Goal: Task Accomplishment & Management: Use online tool/utility

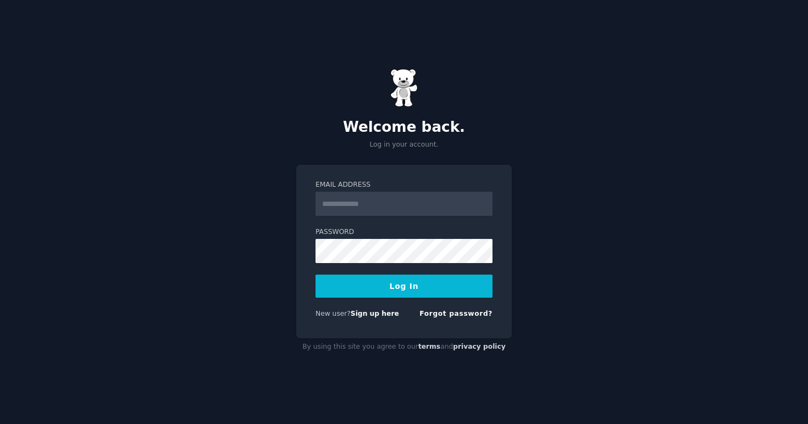
click at [375, 199] on input "Email Address" at bounding box center [403, 204] width 177 height 24
click at [525, 106] on div "Welcome back. Log in your account. Email Address Password Log In New user? Sign…" at bounding box center [404, 212] width 808 height 424
click at [387, 206] on input "Email Address" at bounding box center [403, 204] width 177 height 24
type input "**********"
click at [395, 291] on button "Log In" at bounding box center [403, 286] width 177 height 23
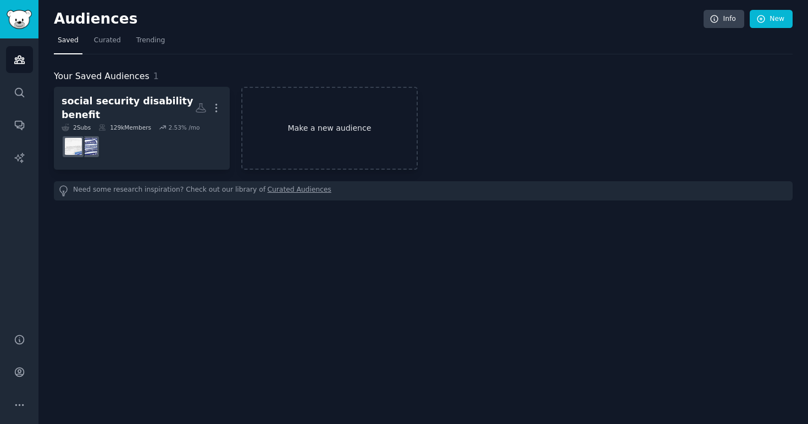
click at [326, 124] on link "Make a new audience" at bounding box center [329, 128] width 176 height 83
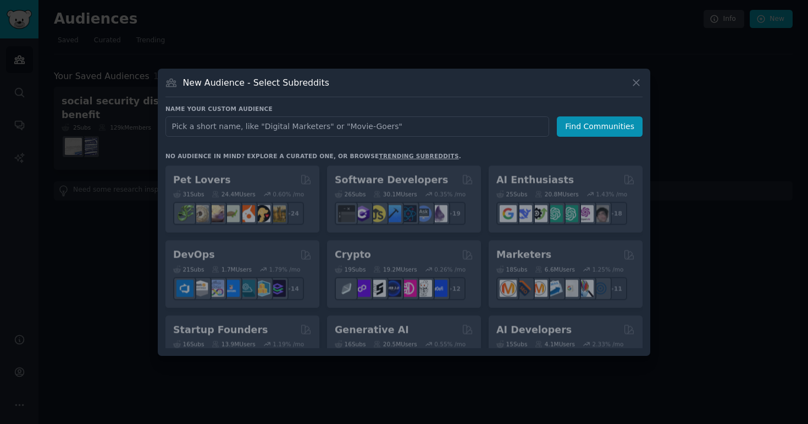
click at [326, 124] on input "text" at bounding box center [357, 127] width 384 height 20
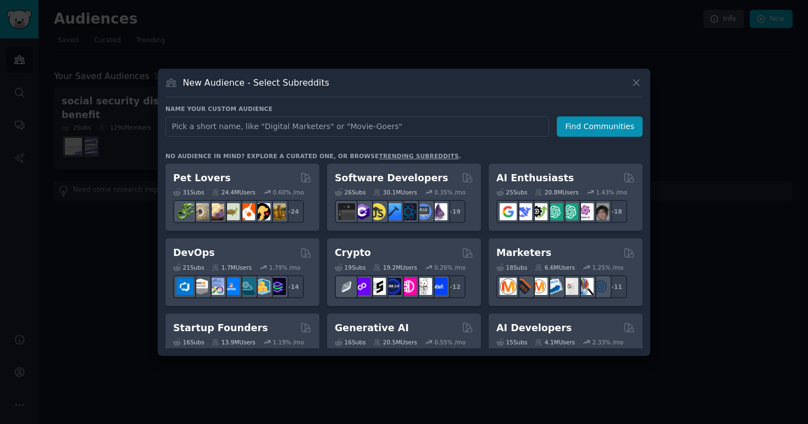
click at [299, 57] on div at bounding box center [404, 212] width 808 height 424
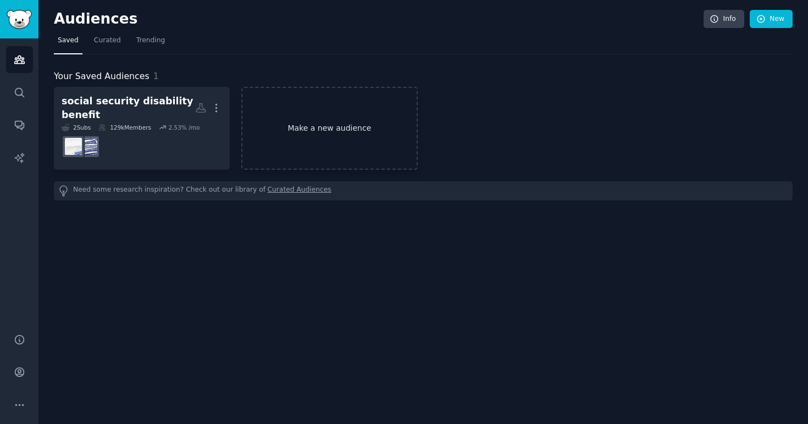
click at [310, 135] on link "Make a new audience" at bounding box center [329, 128] width 176 height 83
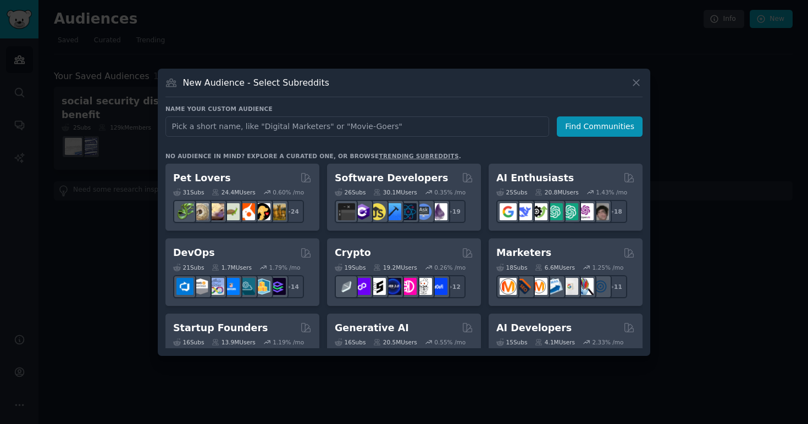
click at [229, 44] on div at bounding box center [404, 212] width 808 height 424
